Goal: Information Seeking & Learning: Find specific fact

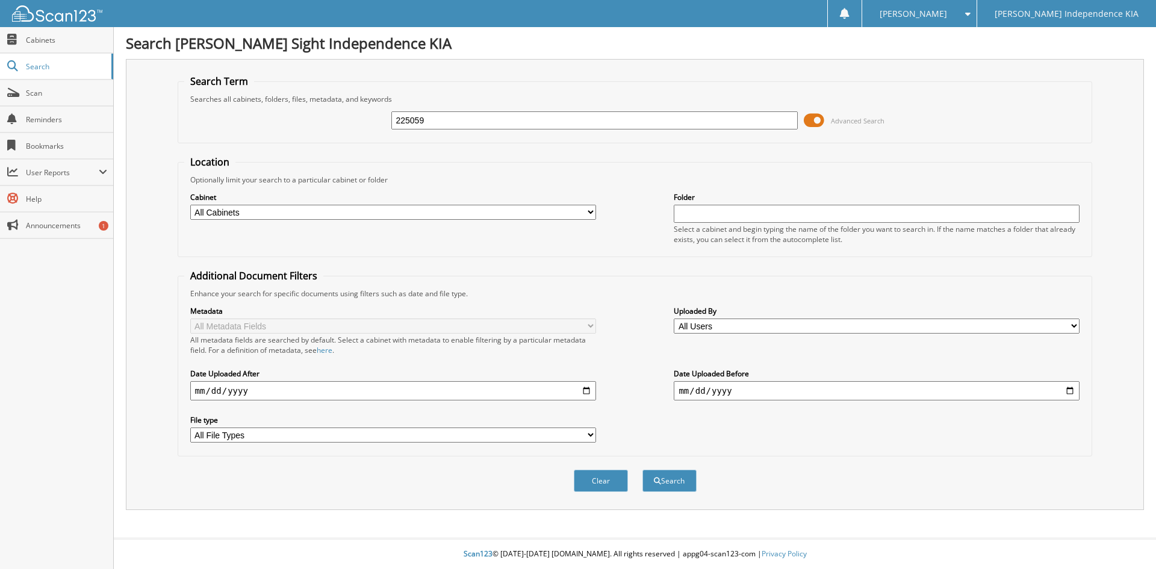
type input "225059"
click at [642, 470] on button "Search" at bounding box center [669, 481] width 54 height 22
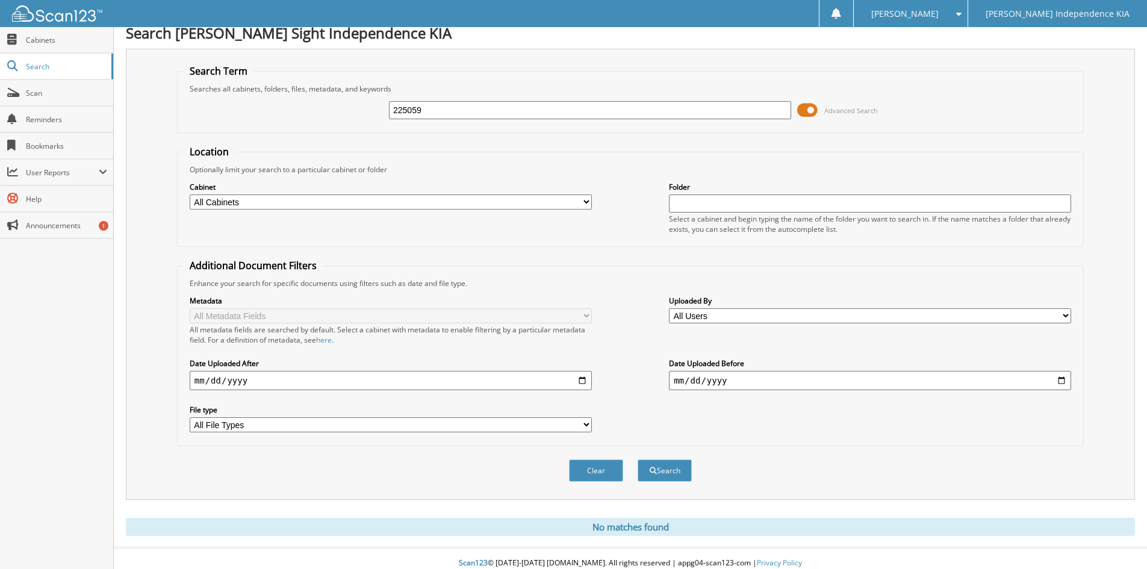
scroll to position [20, 0]
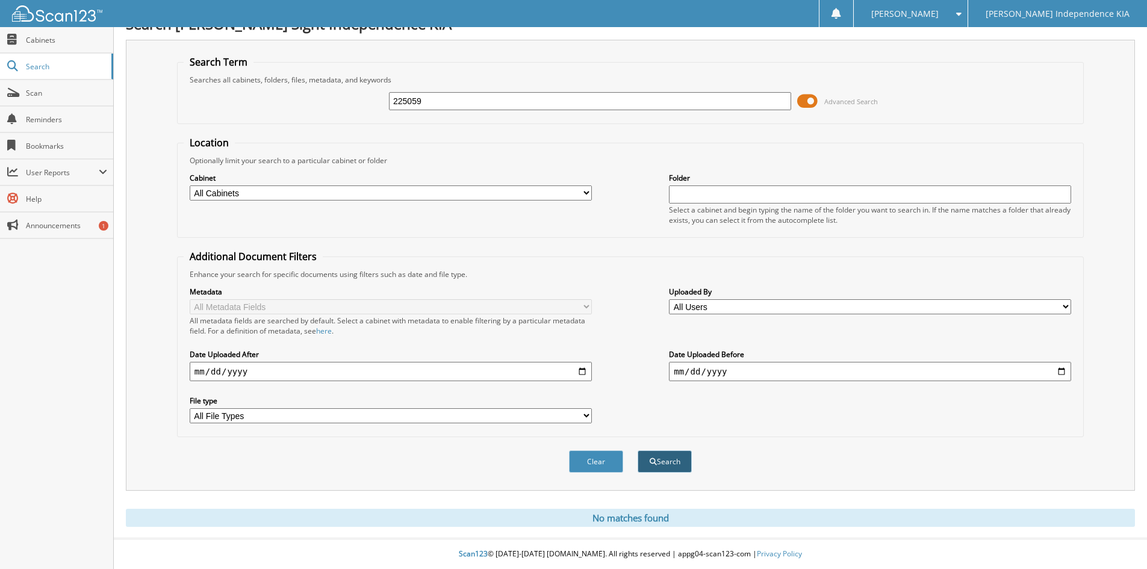
click at [668, 459] on button "Search" at bounding box center [665, 461] width 54 height 22
